Goal: Find specific page/section: Find specific page/section

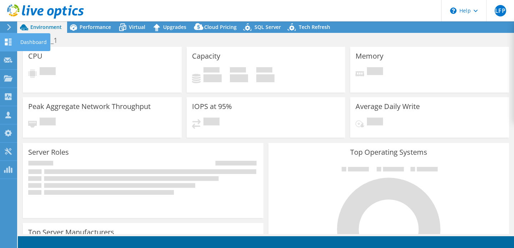
select select "USD"
click at [12, 41] on icon at bounding box center [8, 42] width 9 height 7
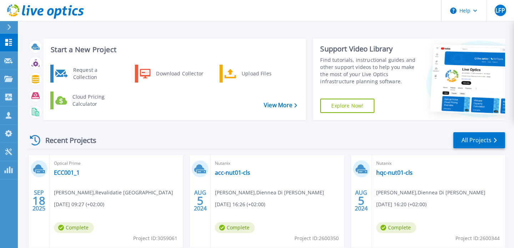
click at [230, 12] on header "Help LFP Partner Team Member Luis Felipe Pazos luisfelipe.pazos@rubrik.com Rubr…" at bounding box center [257, 10] width 514 height 21
